Goal: Find specific page/section: Find specific page/section

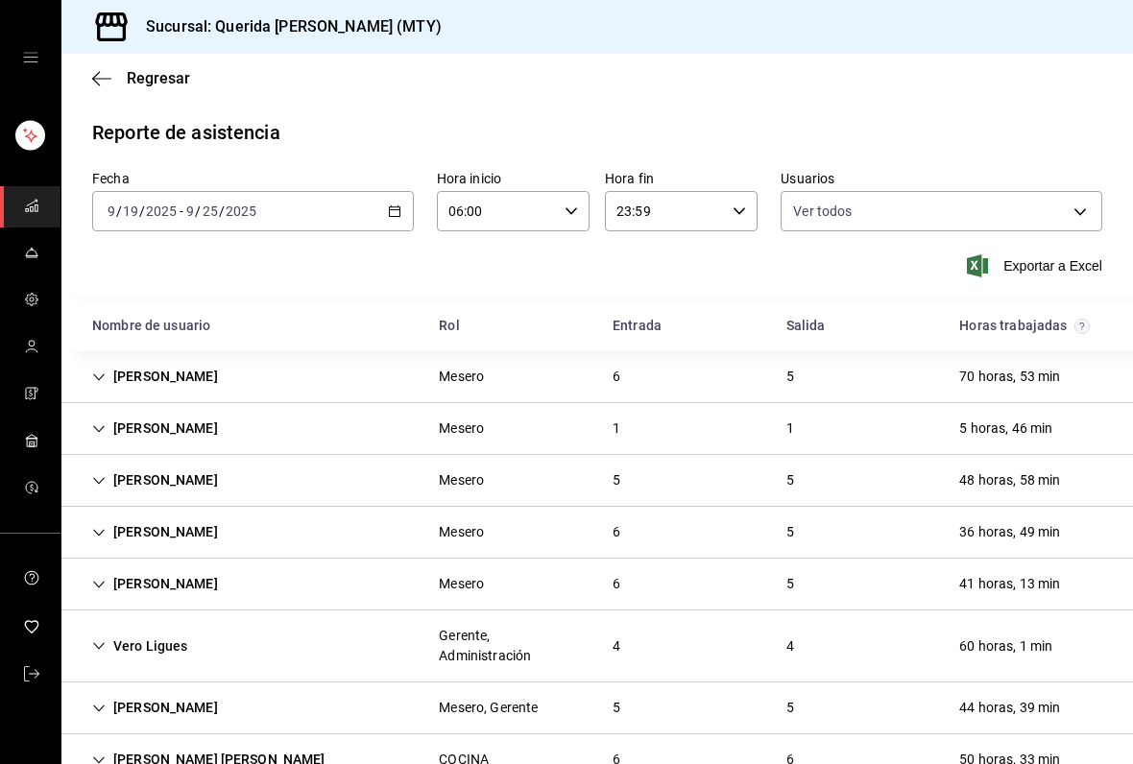
scroll to position [3325, 0]
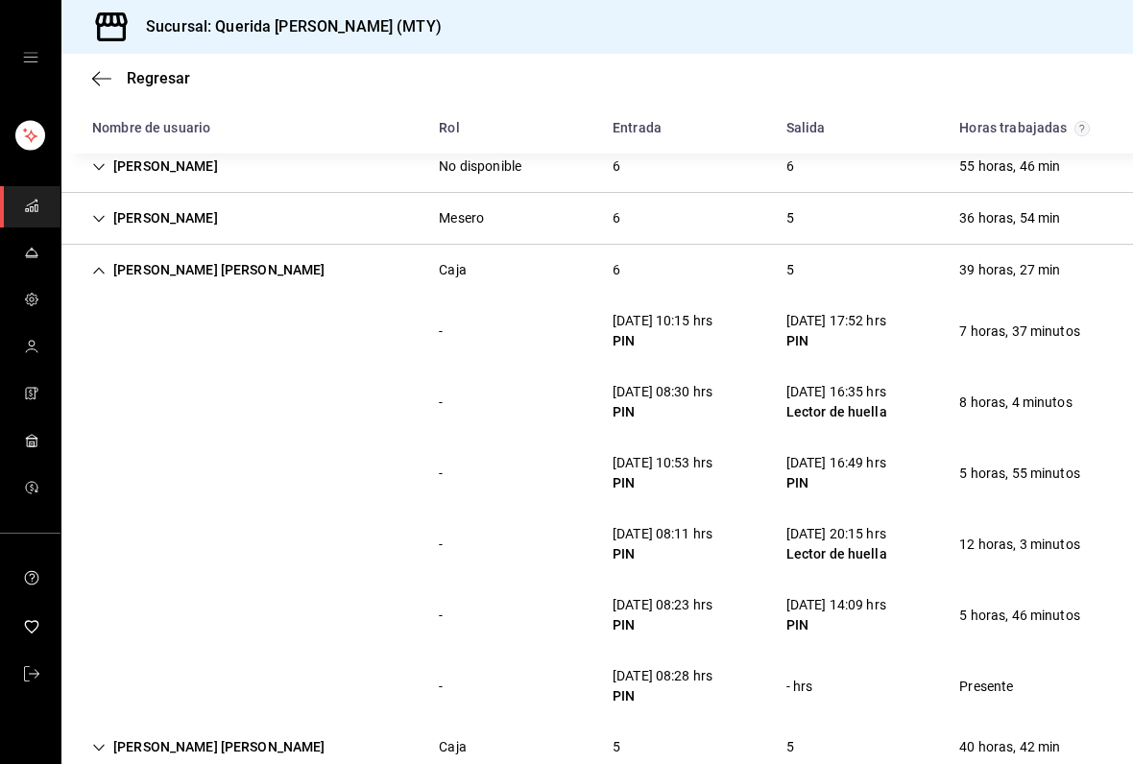
click at [113, 70] on span "Regresar" at bounding box center [141, 78] width 98 height 18
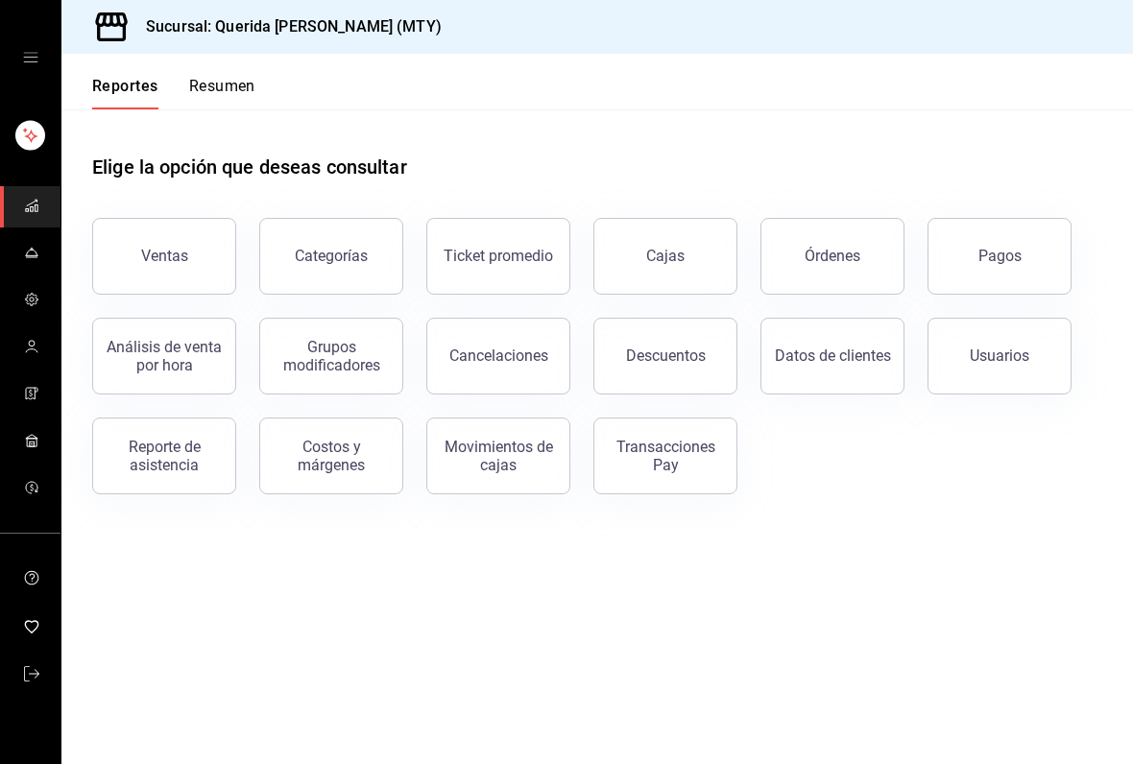
click at [177, 246] on button "Ventas" at bounding box center [164, 256] width 144 height 77
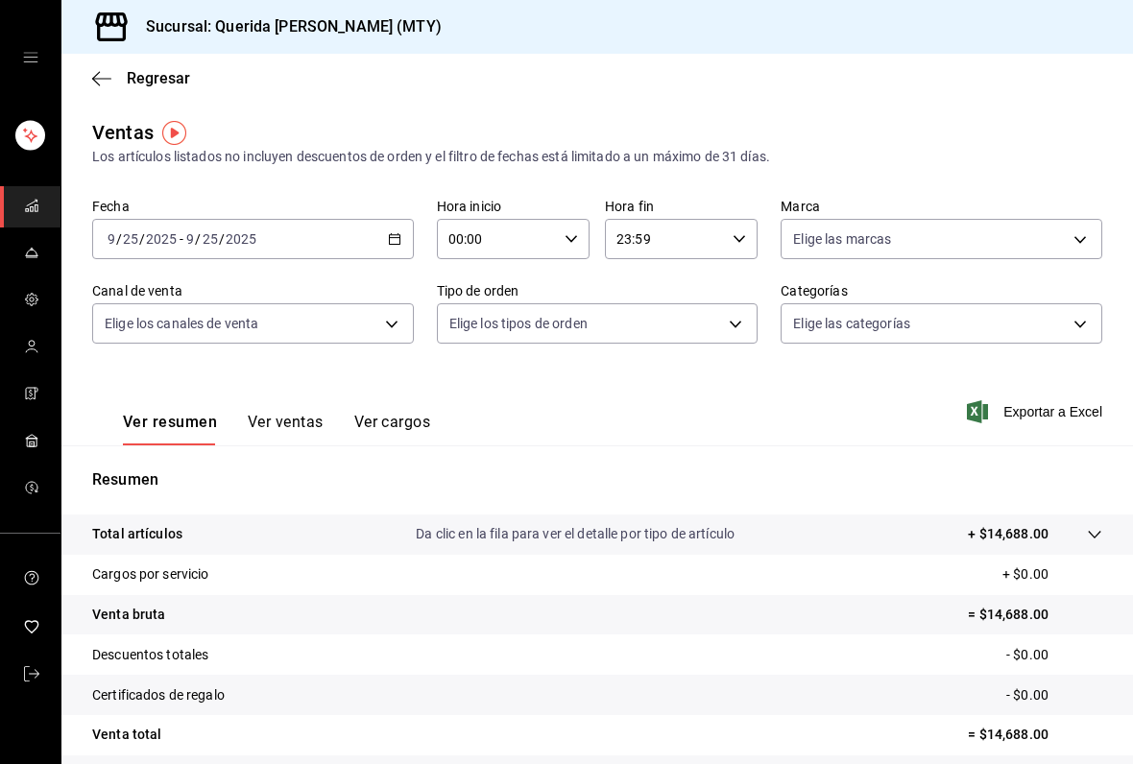
click at [400, 238] on icon "button" at bounding box center [394, 238] width 13 height 13
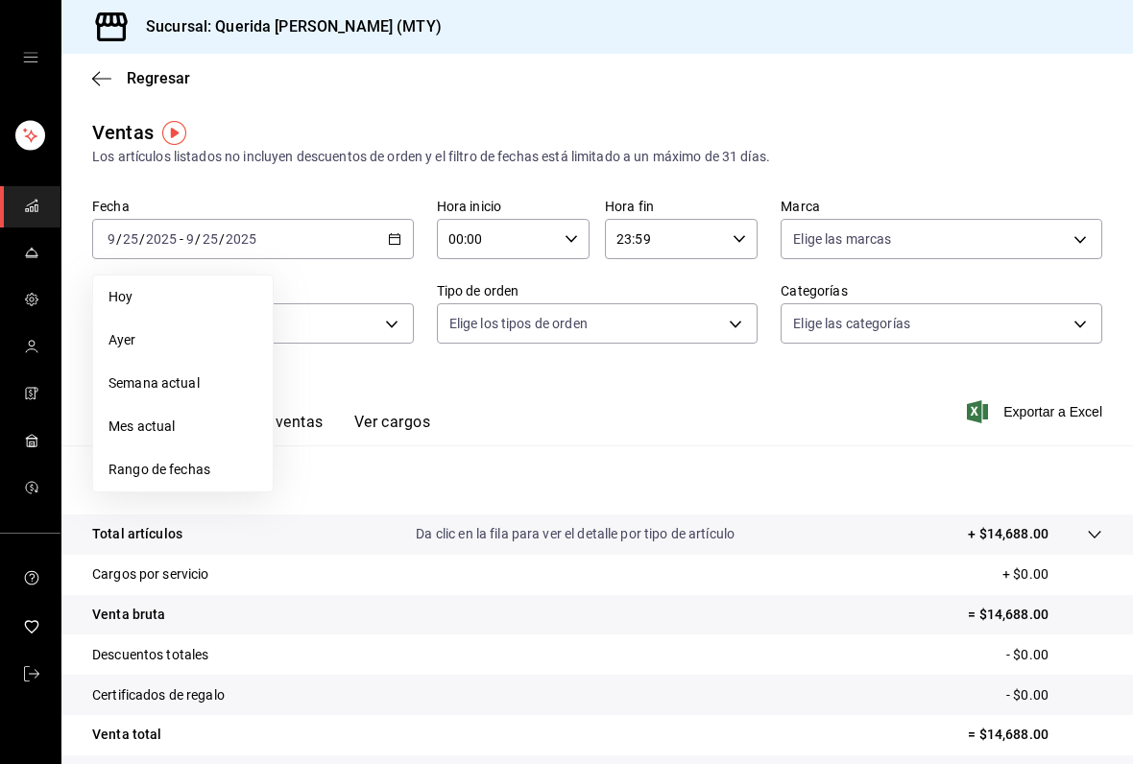
click at [161, 83] on span "Regresar" at bounding box center [158, 78] width 63 height 18
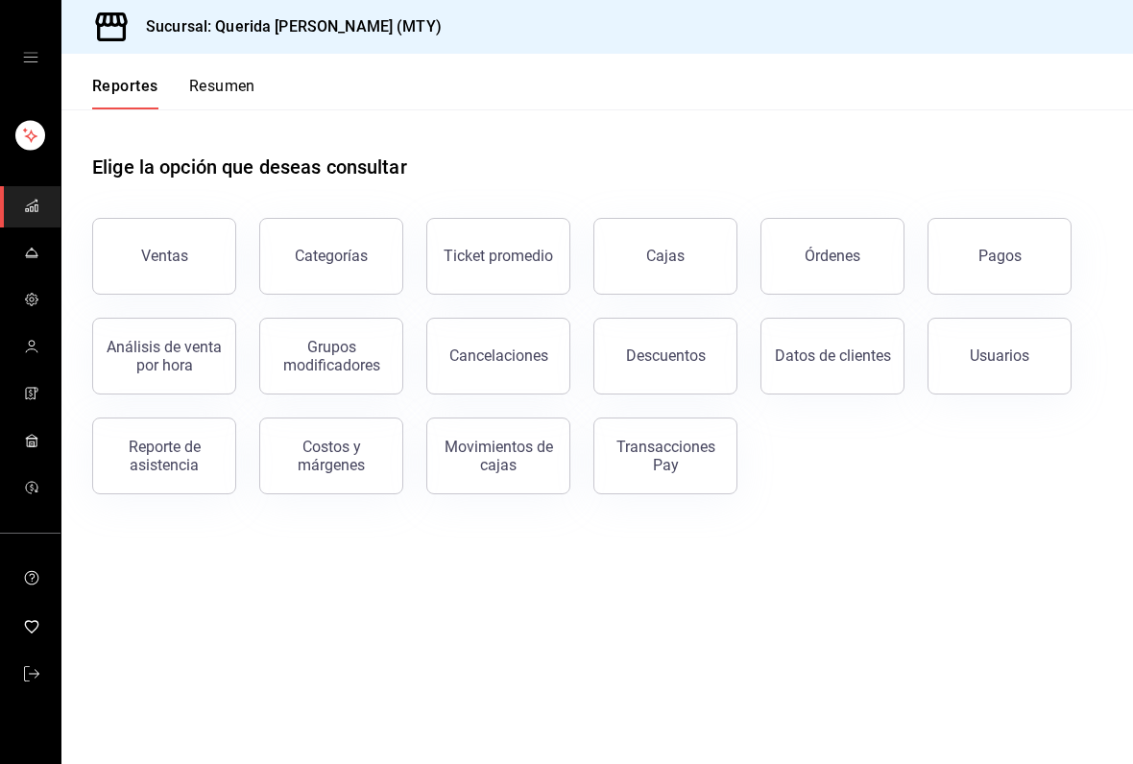
click at [234, 100] on button "Resumen" at bounding box center [222, 93] width 66 height 33
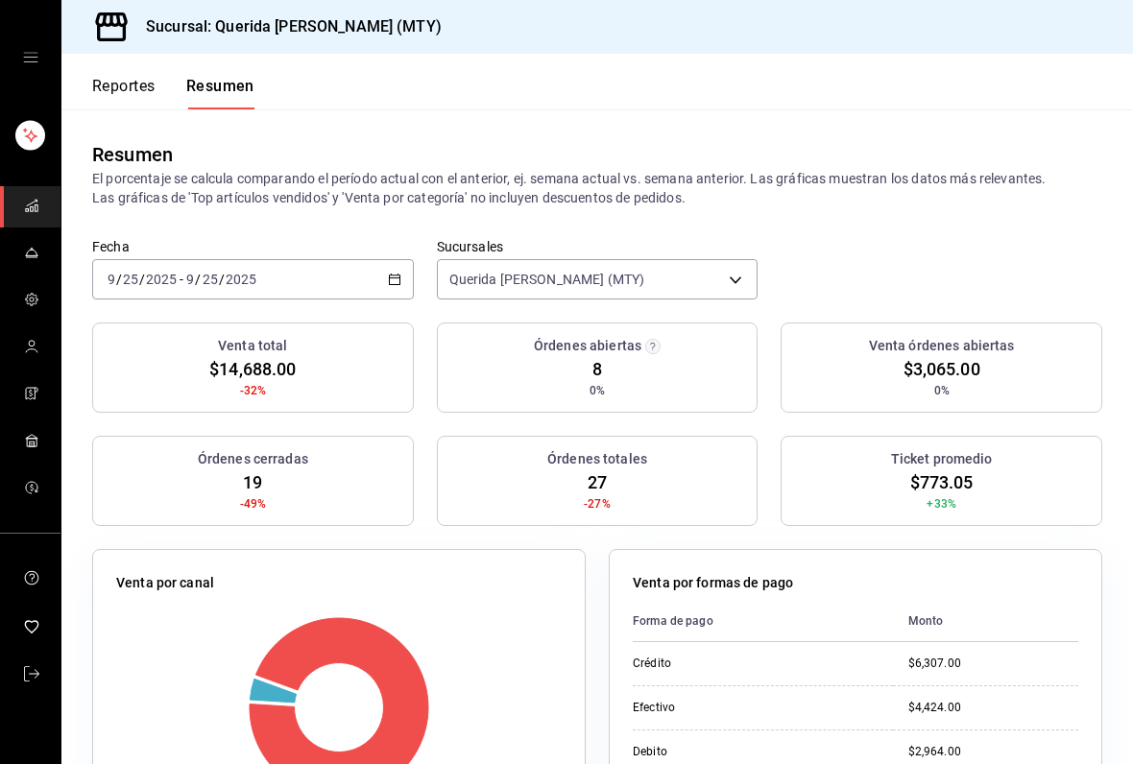
click at [393, 282] on icon "button" at bounding box center [394, 279] width 13 height 13
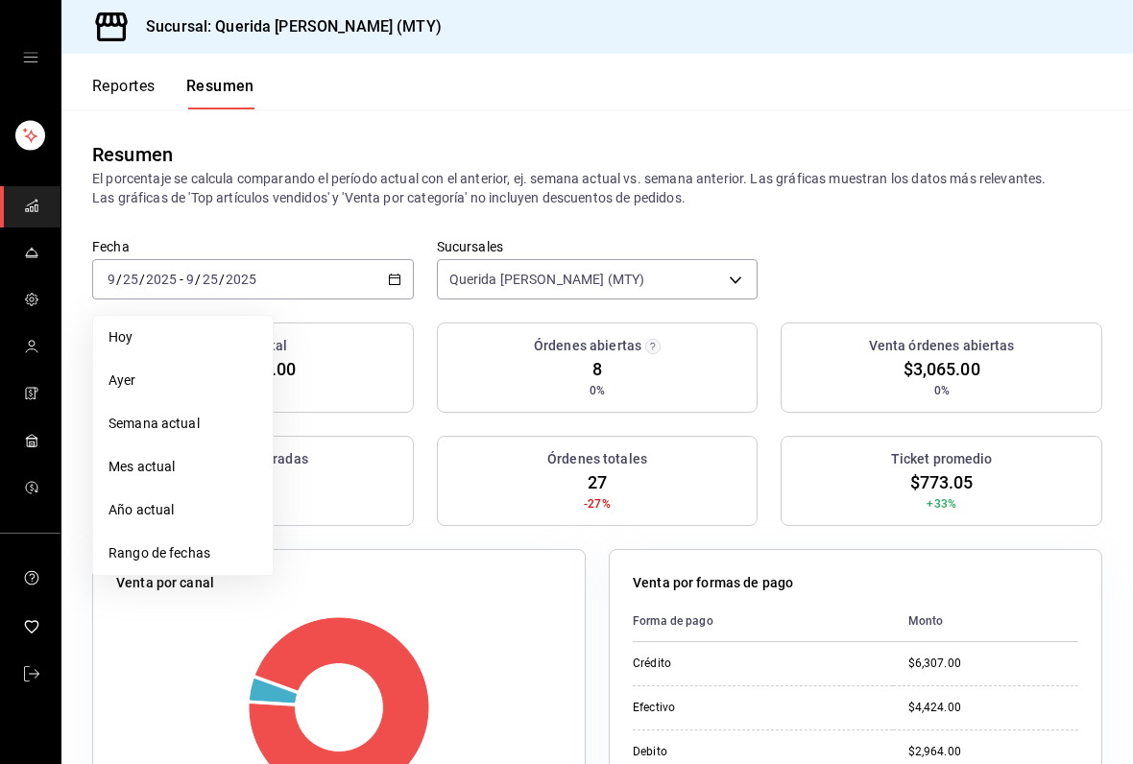
click at [221, 555] on span "Rango de fechas" at bounding box center [182, 553] width 149 height 20
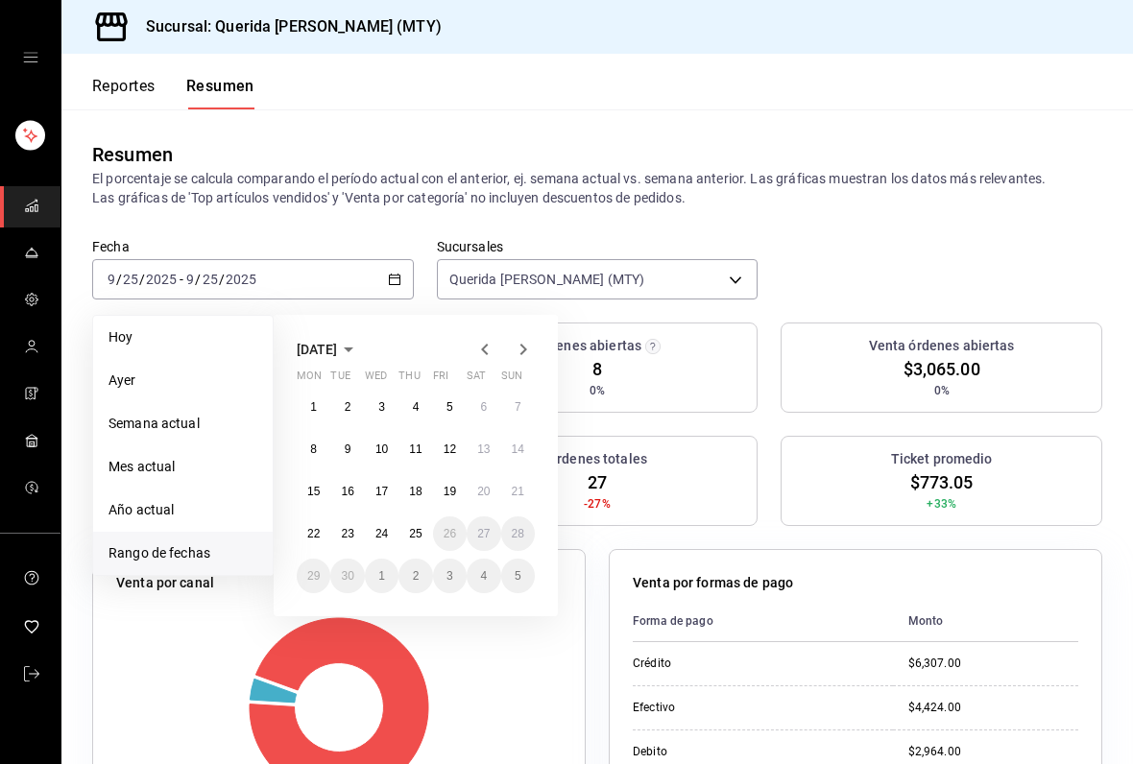
click at [328, 480] on div "1 2 3 4 5 6 7 8 9 10 11 12 13 14 15 16 17 18 19 20 21 22 23 24 25 26 27 28 29 3…" at bounding box center [416, 491] width 238 height 203
click at [326, 501] on button "15" at bounding box center [314, 491] width 34 height 35
click at [517, 491] on abbr "21" at bounding box center [518, 491] width 12 height 13
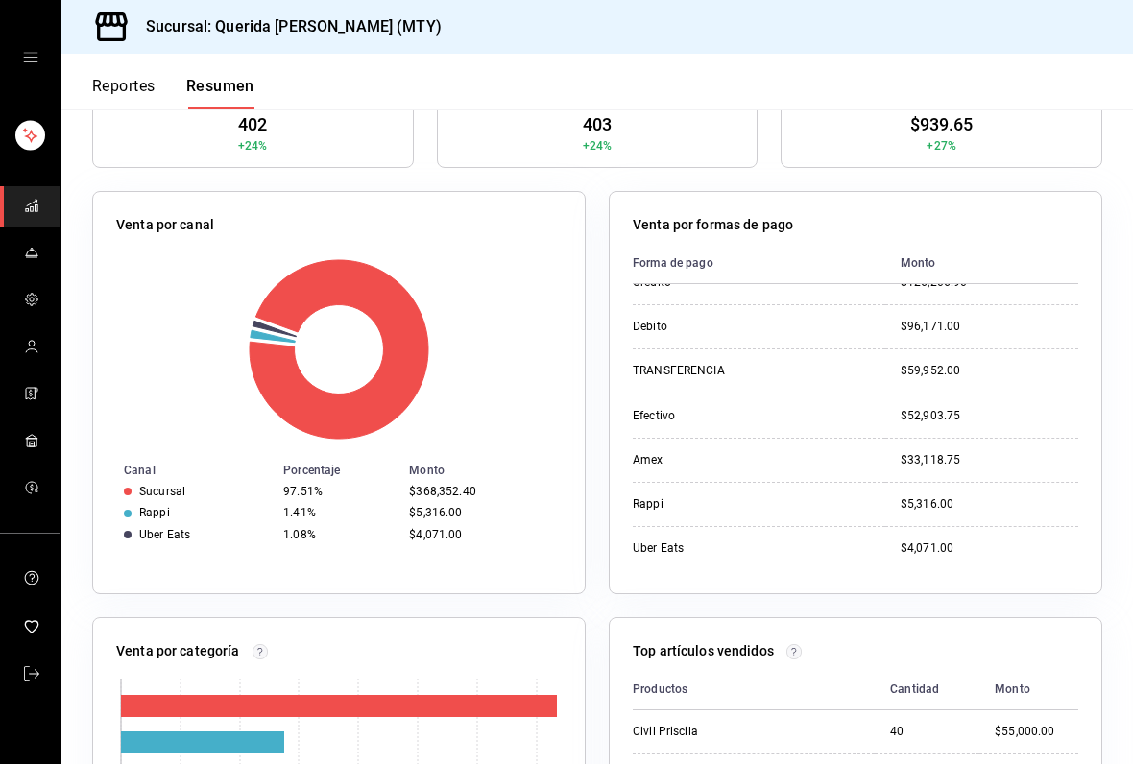
scroll to position [23, 0]
